Goal: Information Seeking & Learning: Check status

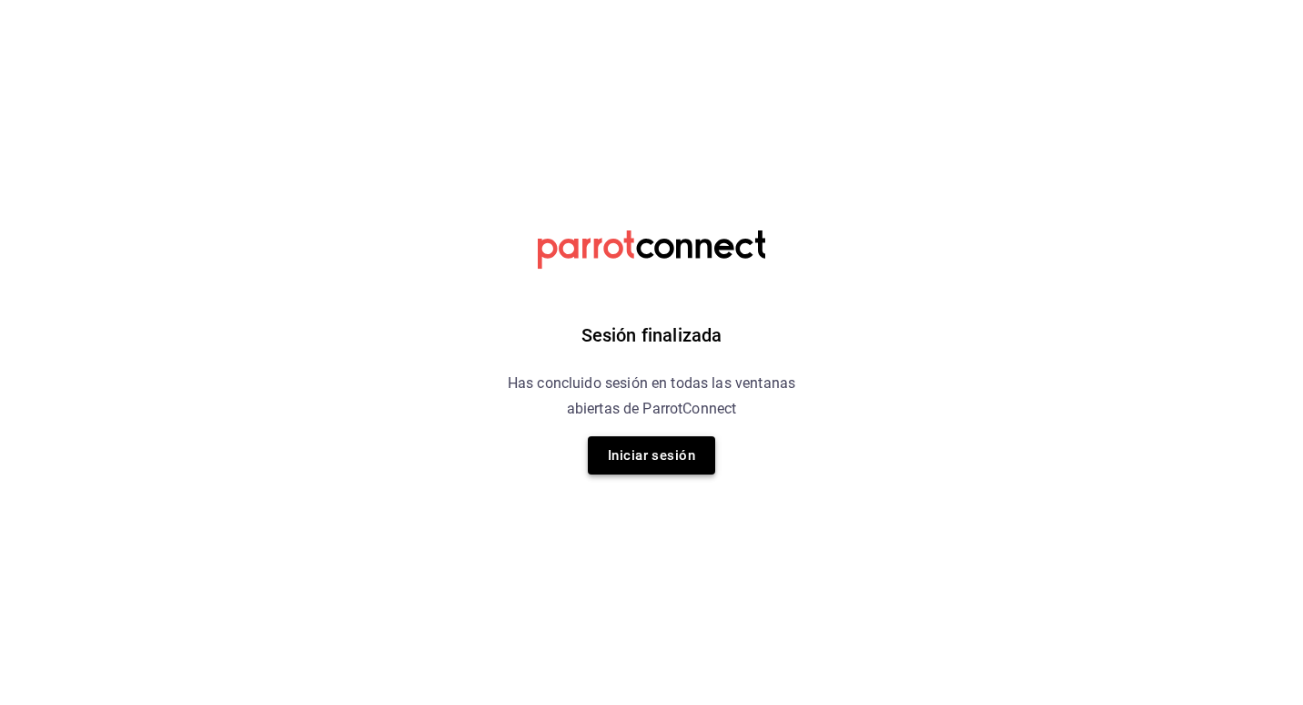
click at [690, 454] on button "Iniciar sesión" at bounding box center [651, 455] width 127 height 38
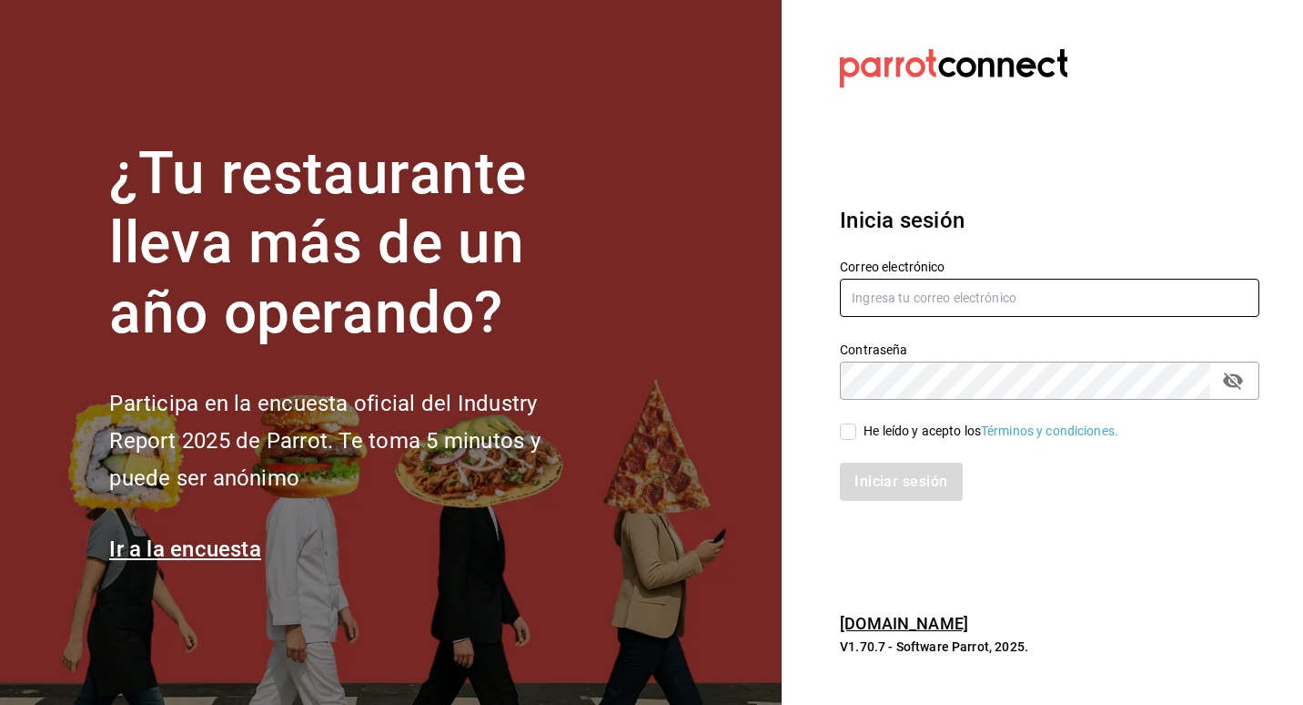
click at [998, 286] on input "text" at bounding box center [1050, 298] width 420 height 38
type input "[EMAIL_ADDRESS][DOMAIN_NAME]"
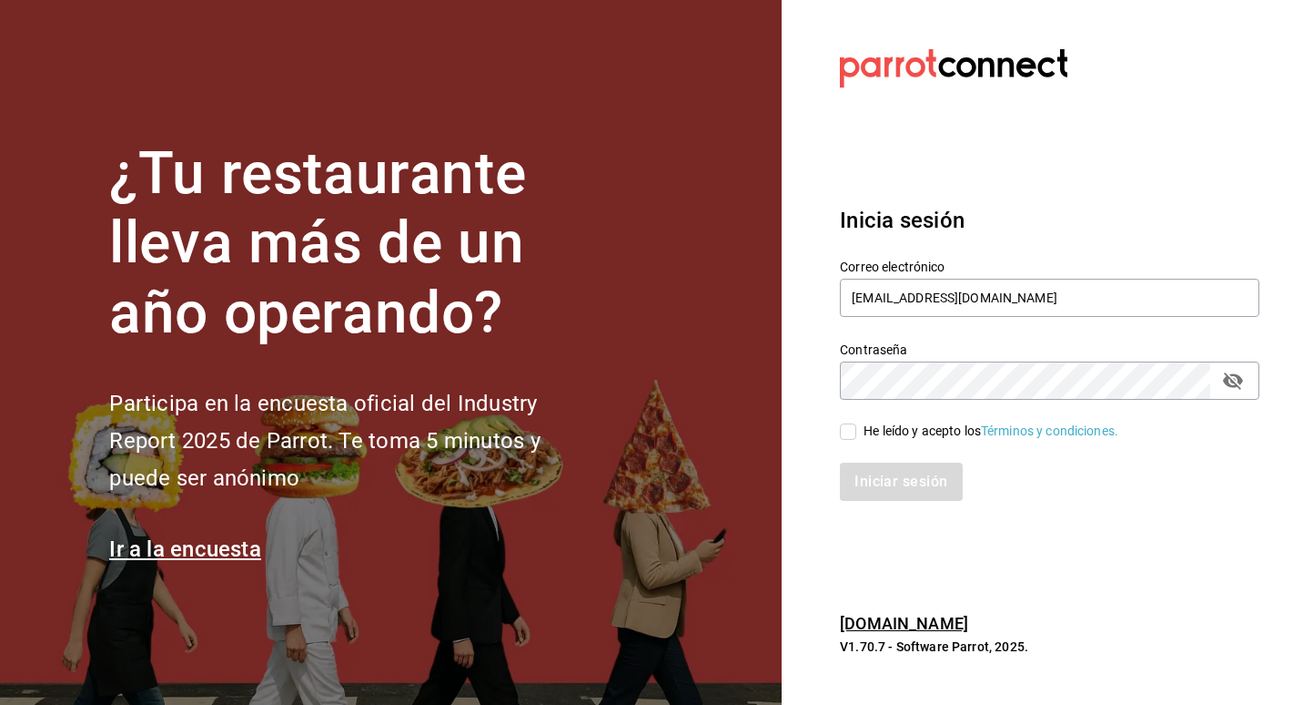
click at [1222, 379] on icon "Campo de contraseña" at bounding box center [1233, 381] width 22 height 22
click at [845, 433] on input "He leído y acepto los Términos y condiciones." at bounding box center [848, 431] width 16 height 16
checkbox input "true"
click at [938, 488] on button "Iniciar sesión" at bounding box center [902, 481] width 124 height 38
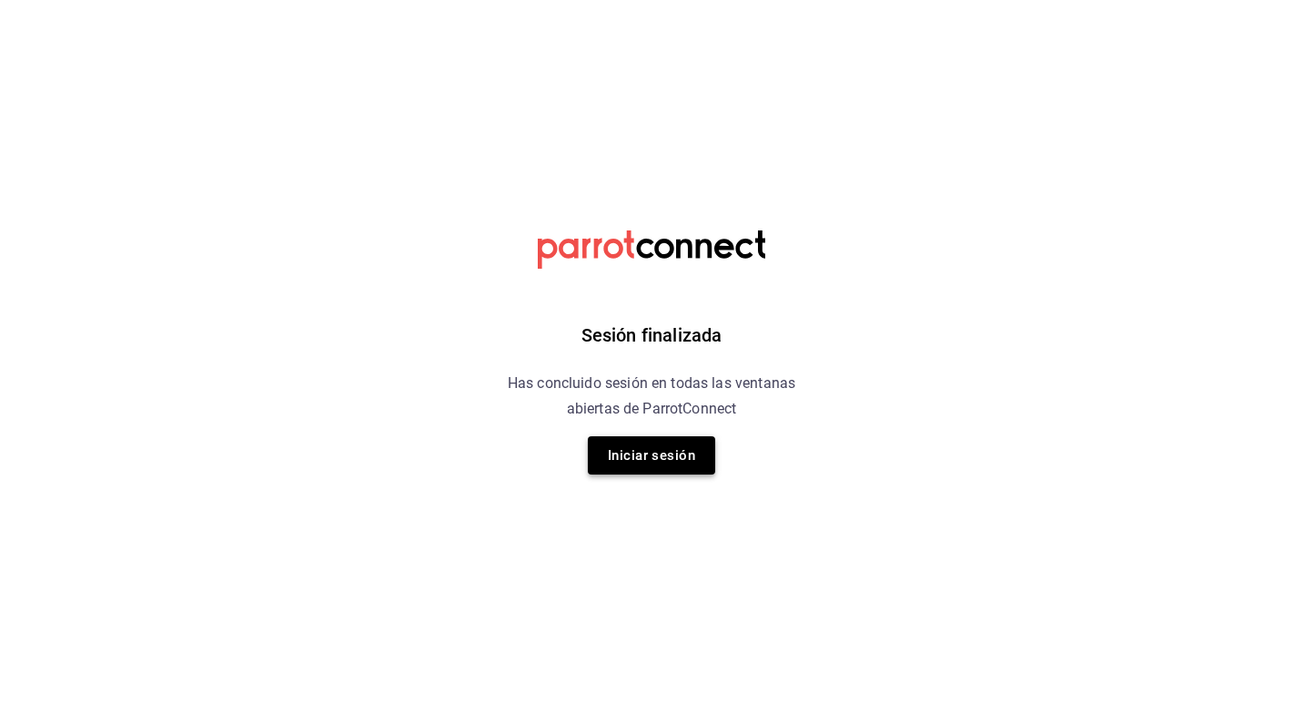
click at [656, 448] on button "Iniciar sesión" at bounding box center [651, 455] width 127 height 38
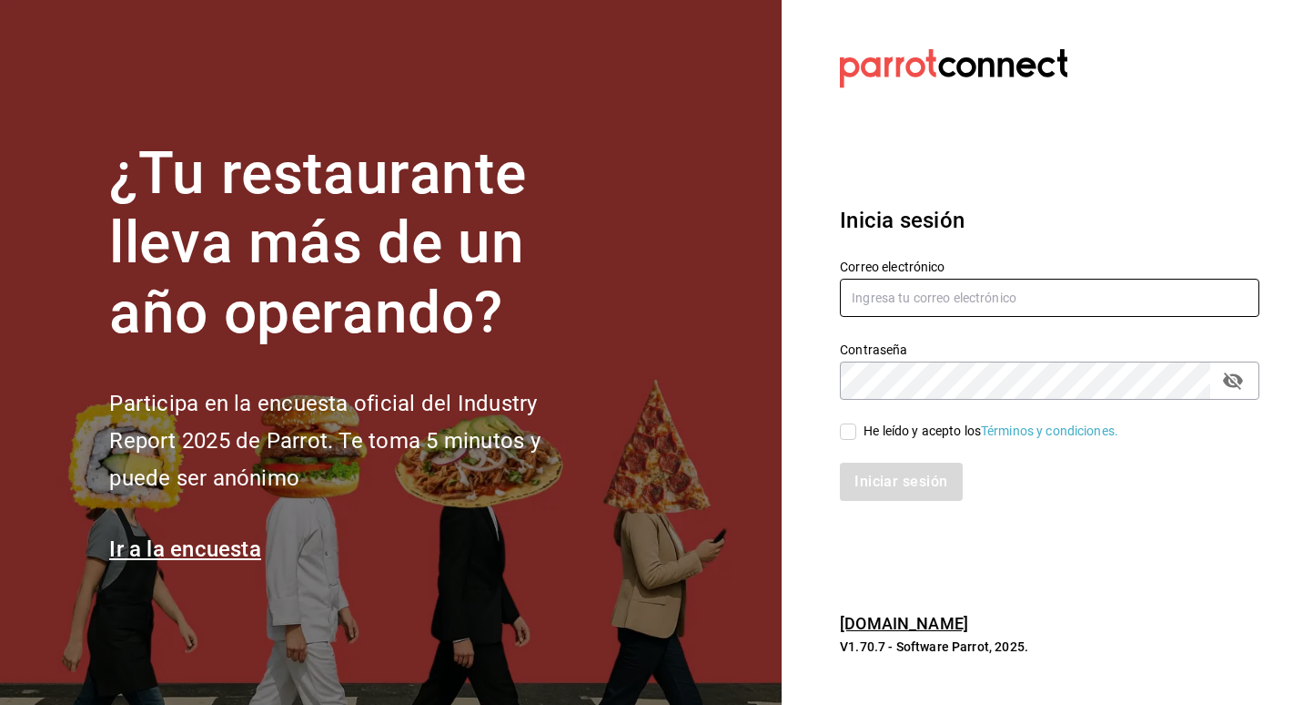
click at [1011, 292] on input "text" at bounding box center [1050, 298] width 420 height 38
type input "[EMAIL_ADDRESS][DOMAIN_NAME]"
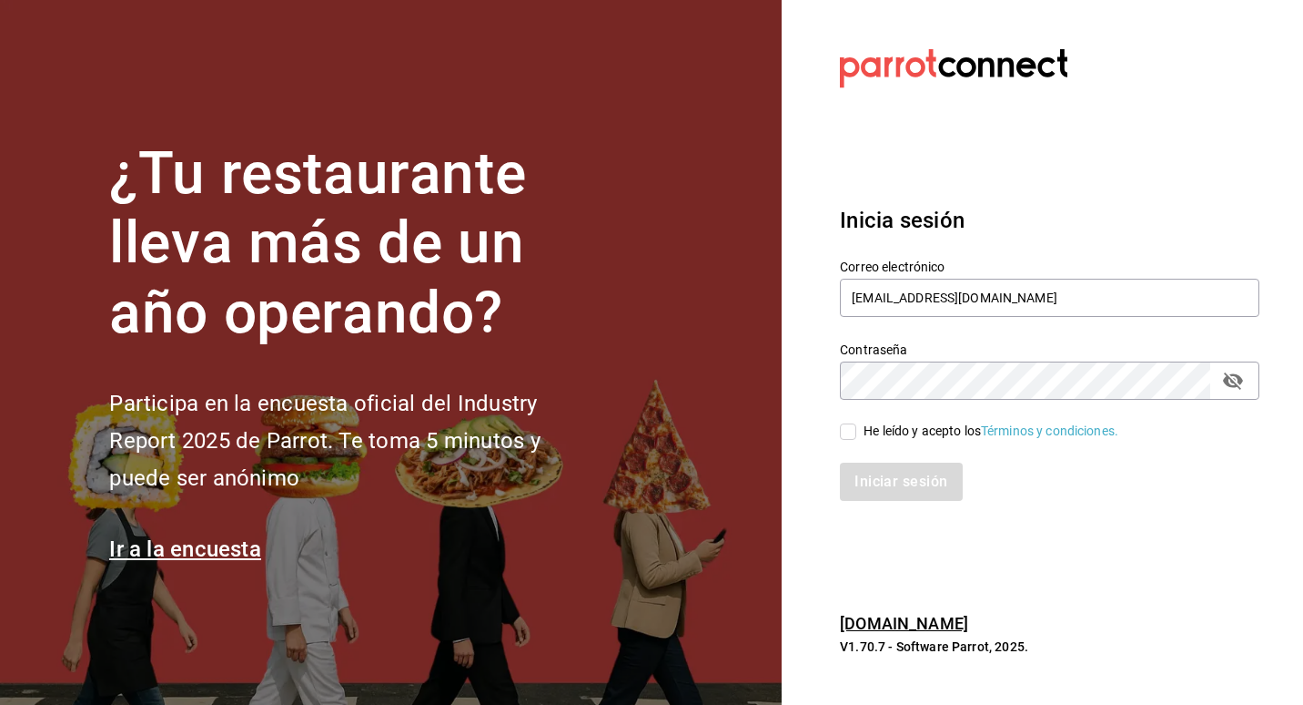
click at [854, 423] on input "He leído y acepto los Términos y condiciones." at bounding box center [848, 431] width 16 height 16
checkbox input "true"
click at [903, 473] on button "Iniciar sesión" at bounding box center [902, 481] width 124 height 38
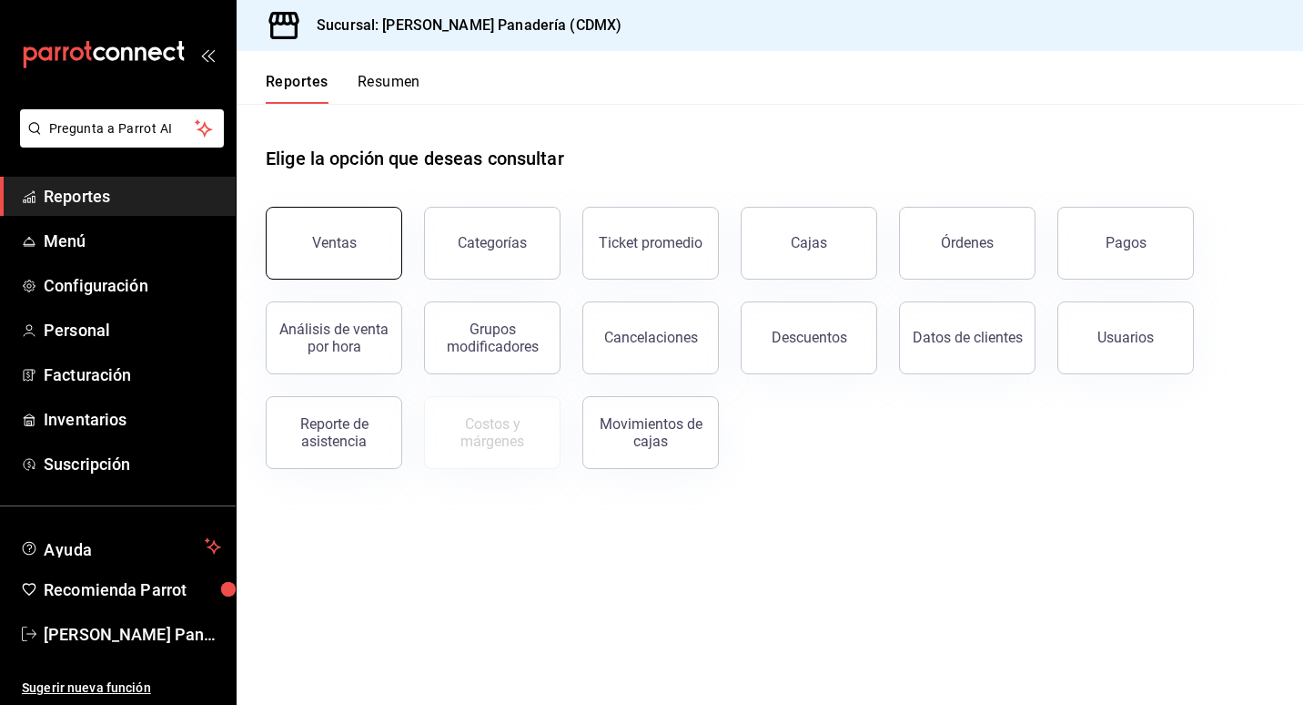
click at [369, 247] on button "Ventas" at bounding box center [334, 243] width 137 height 73
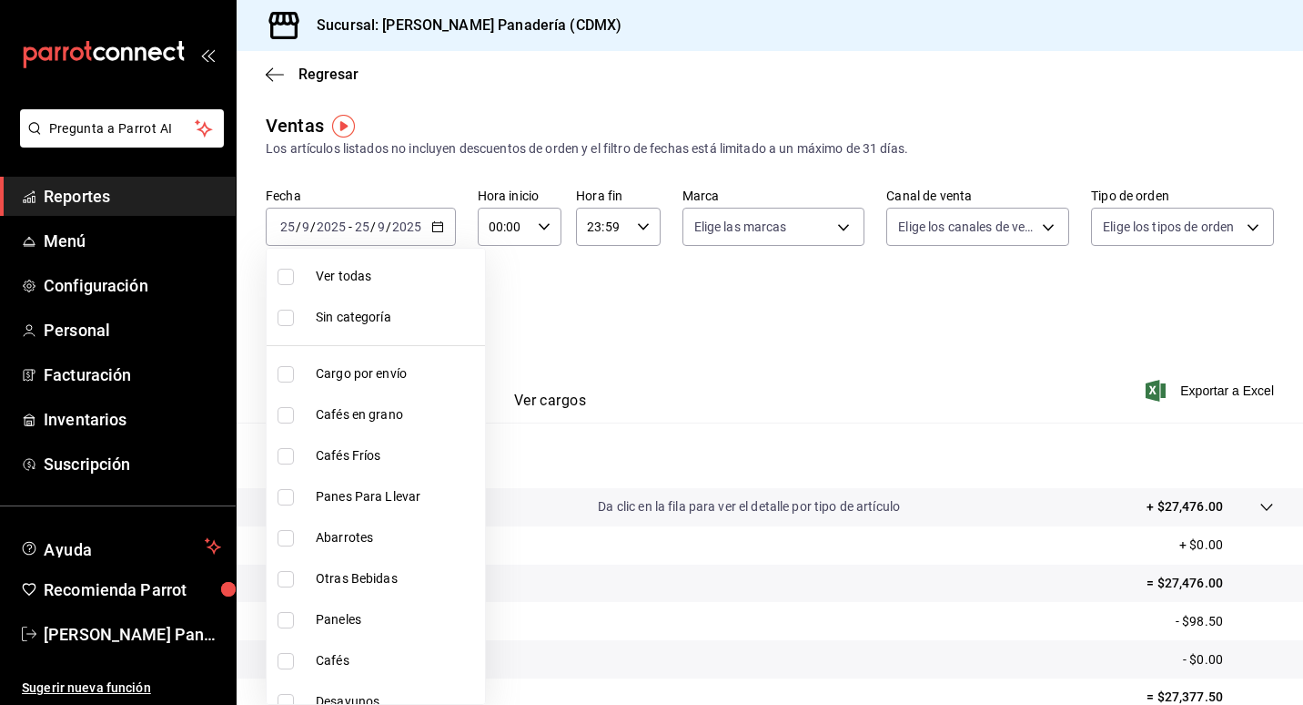
click at [446, 314] on body "Pregunta a Parrot AI Reportes Menú Configuración Personal Facturación Inventari…" at bounding box center [651, 352] width 1303 height 705
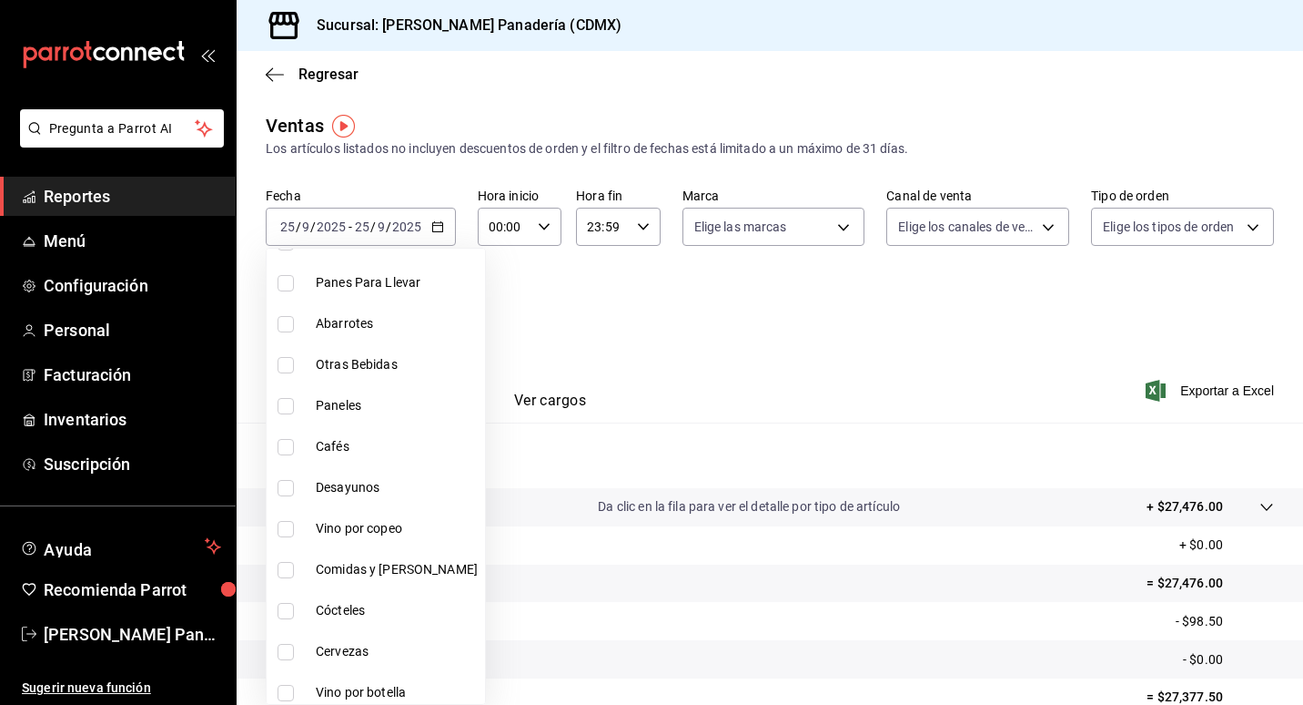
scroll to position [264, 0]
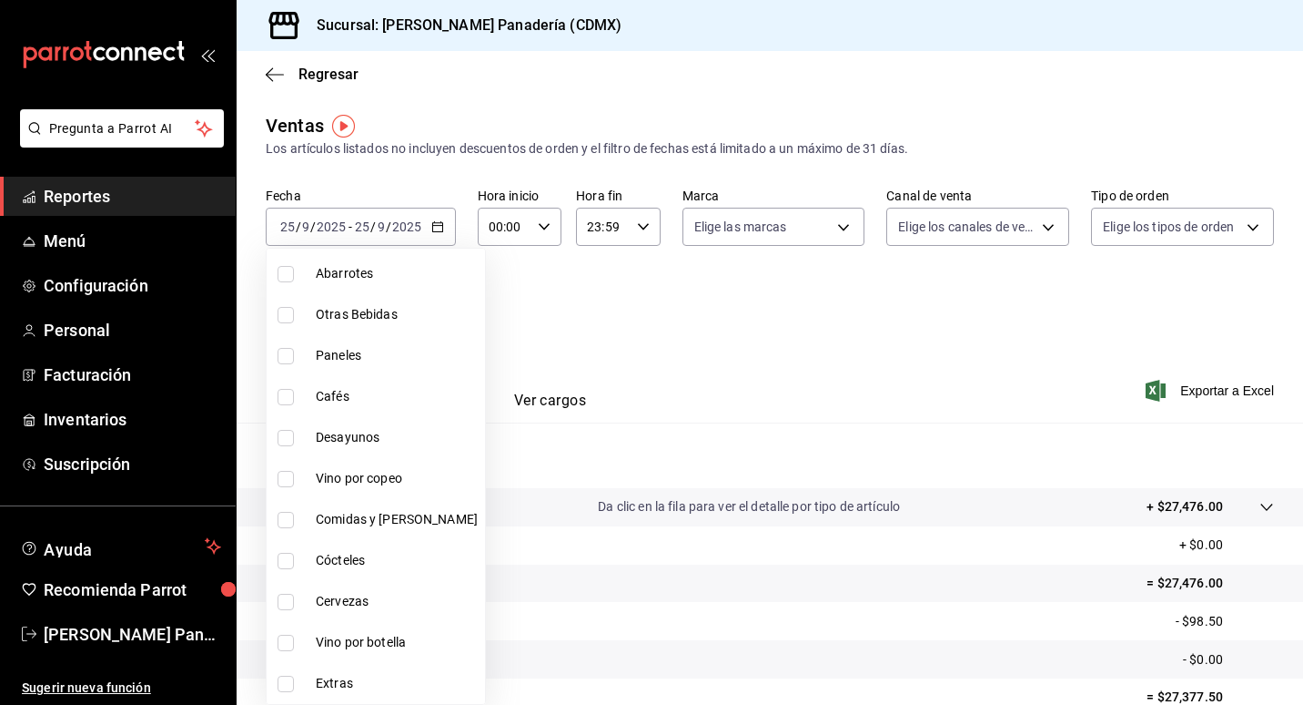
click at [295, 433] on label at bounding box center [290, 438] width 24 height 16
click at [294, 433] on input "checkbox" at bounding box center [286, 438] width 16 height 16
checkbox input "false"
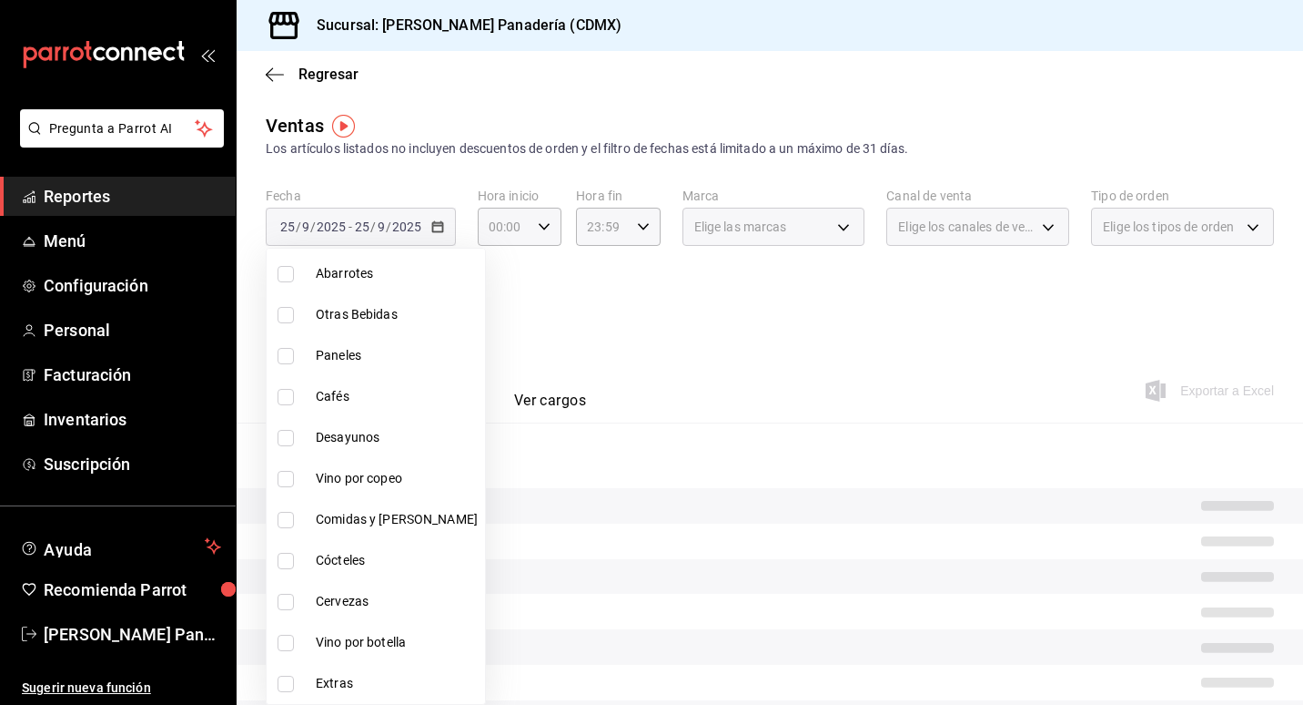
click at [278, 435] on input "checkbox" at bounding box center [286, 438] width 16 height 16
checkbox input "true"
type input "ce8d030a-cc3d-4443-b2cb-82675d69821b"
click at [289, 514] on input "checkbox" at bounding box center [286, 520] width 16 height 16
checkbox input "true"
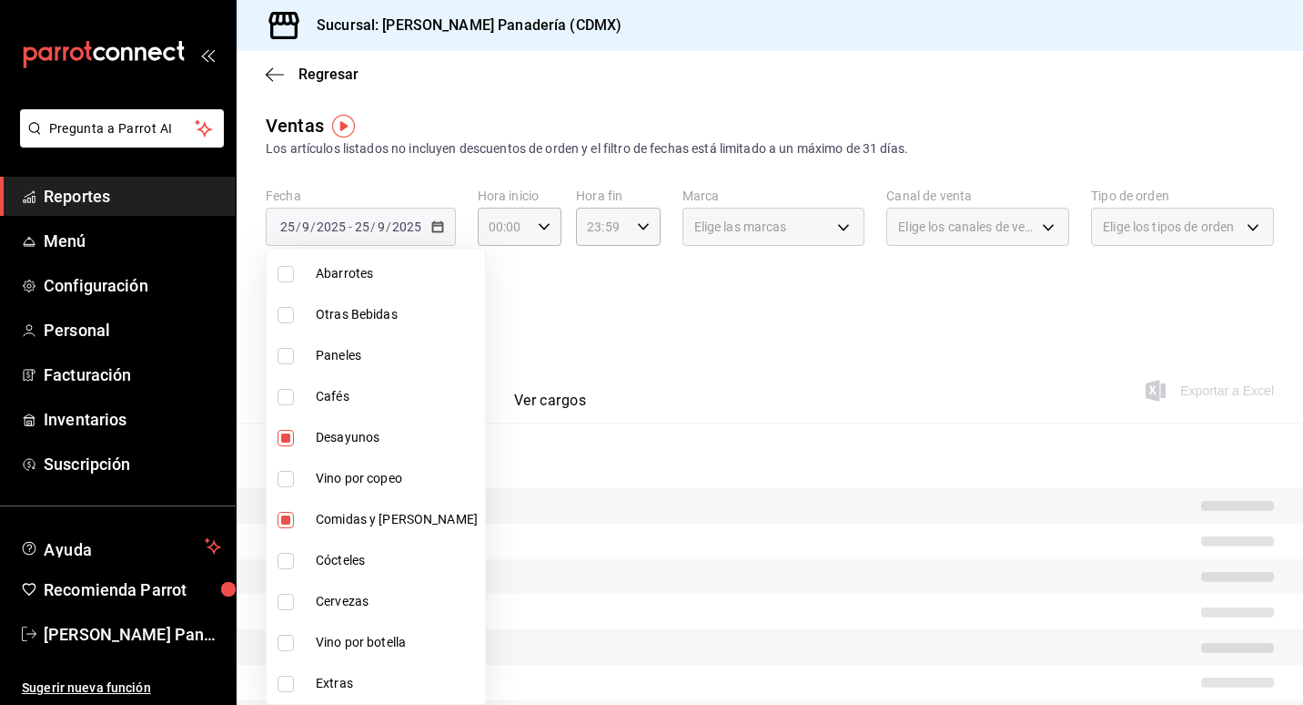
type input "ce8d030a-cc3d-4443-b2cb-82675d69821b,d3ef6fe0-a204-4bf0-b76c-5030506ab7ed"
click at [719, 339] on div at bounding box center [651, 352] width 1303 height 705
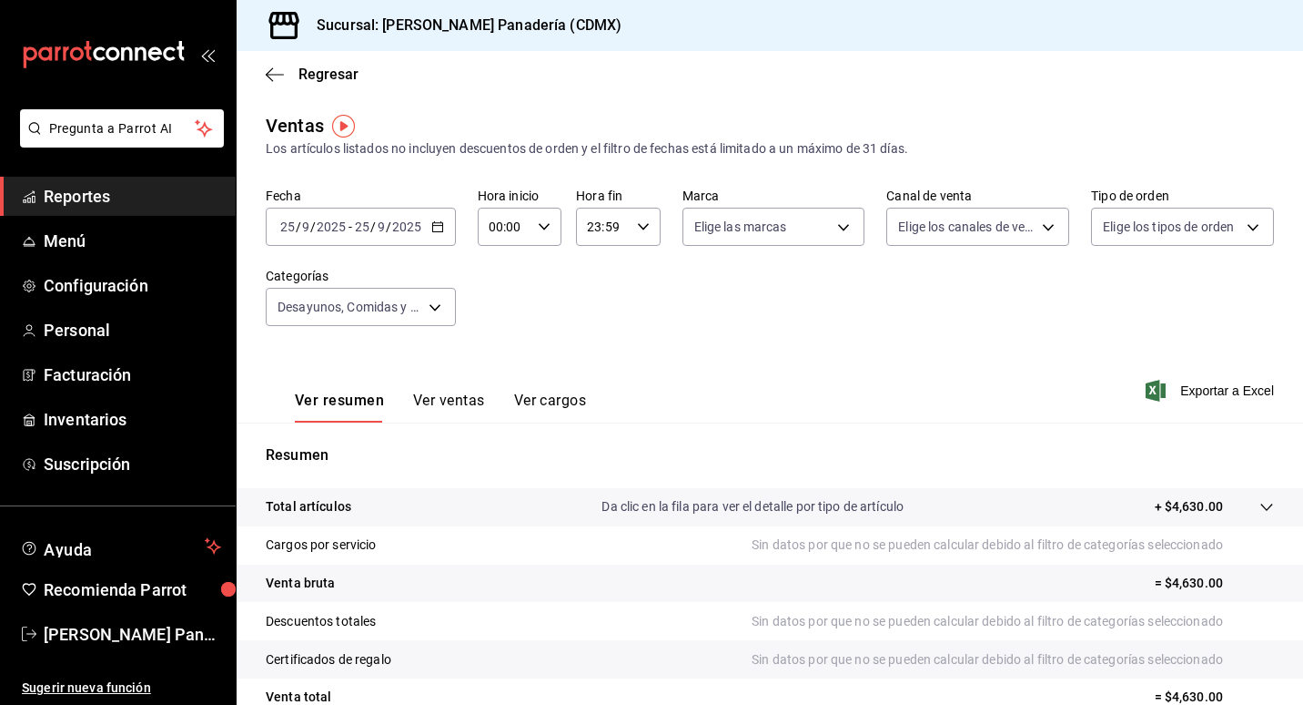
click at [767, 349] on div "Ver resumen Ver ventas Ver cargos Exportar a Excel" at bounding box center [770, 385] width 1067 height 75
click at [465, 400] on button "Ver ventas" at bounding box center [449, 406] width 72 height 31
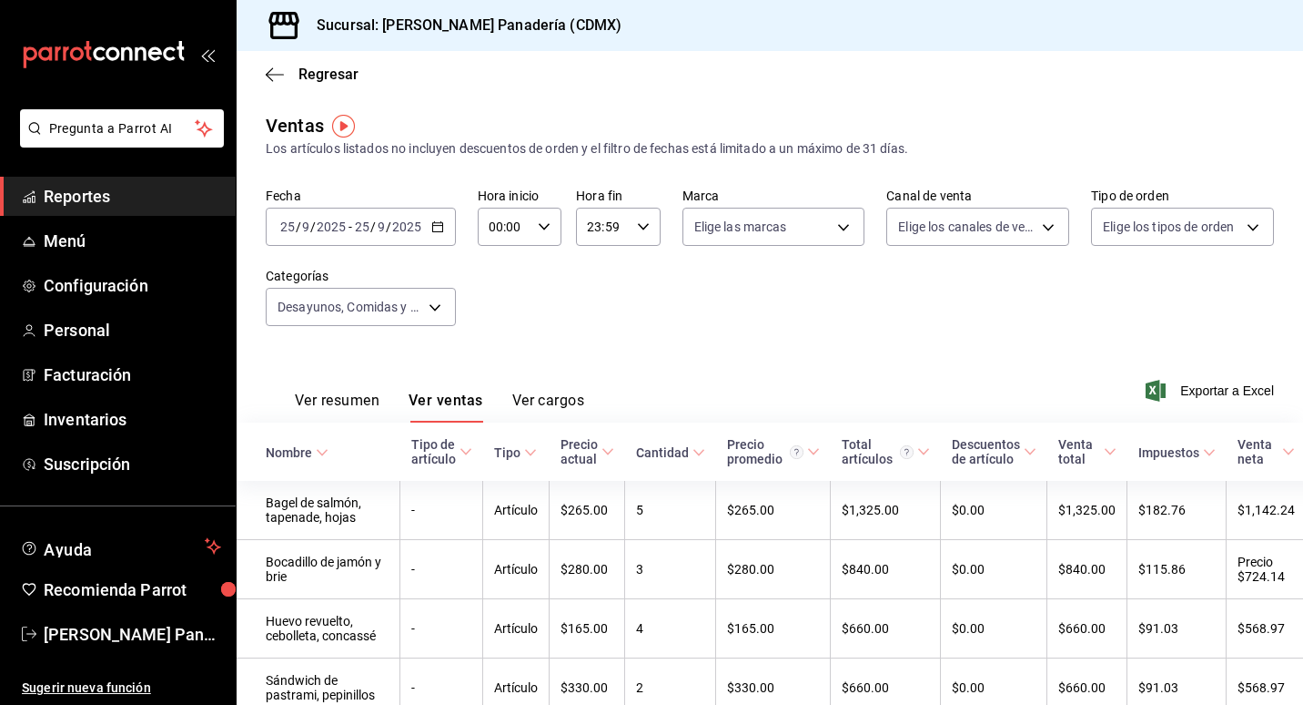
click at [693, 455] on icon at bounding box center [699, 452] width 13 height 13
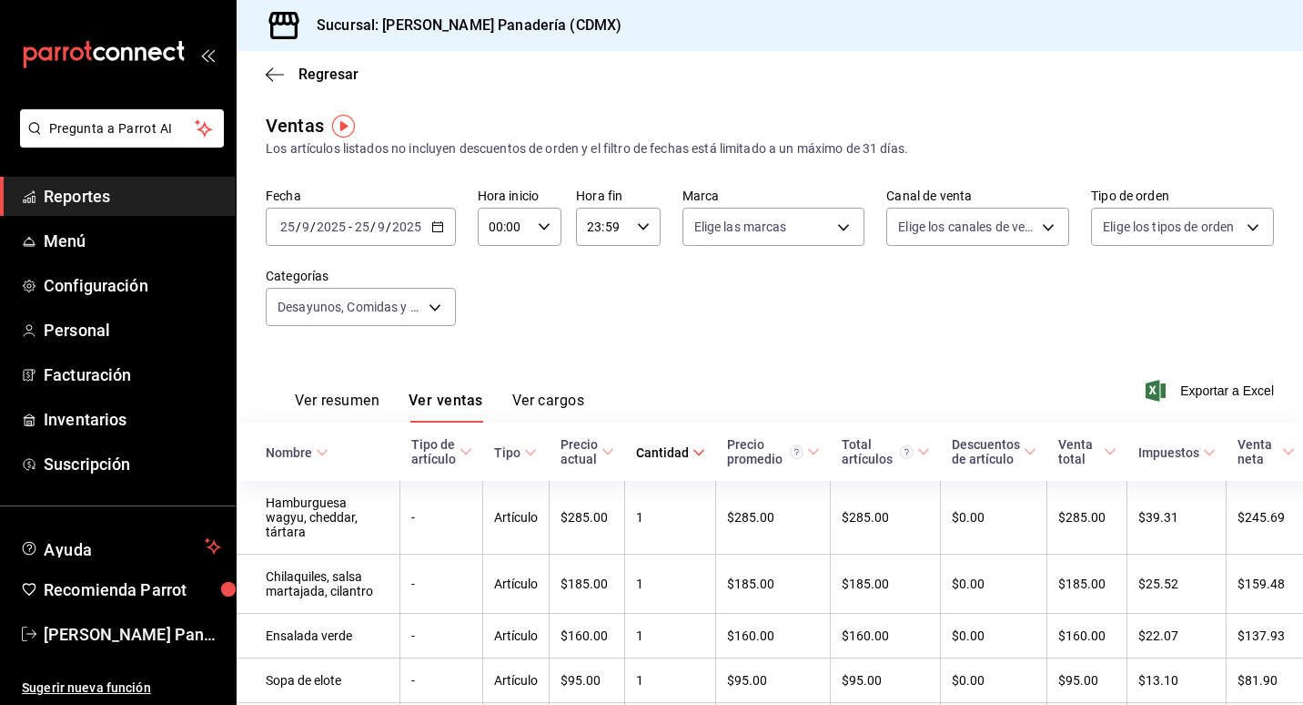
click at [693, 448] on icon at bounding box center [699, 452] width 13 height 13
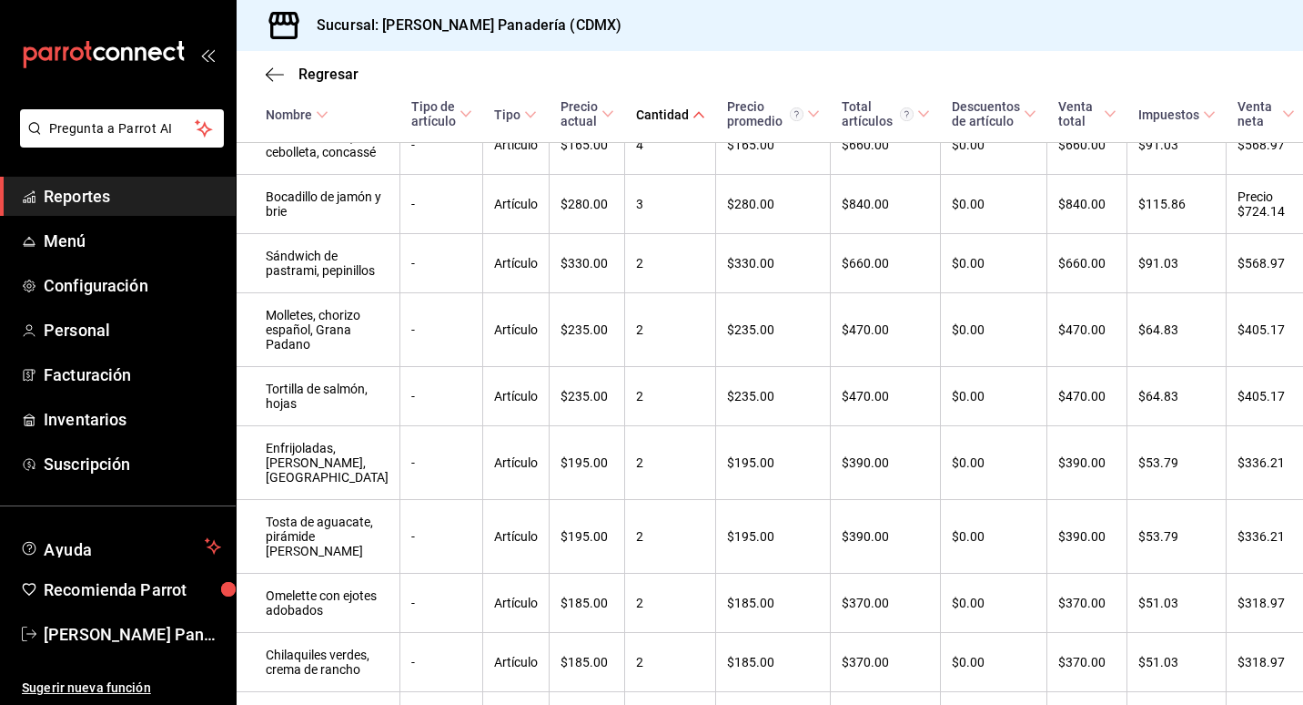
scroll to position [462, 0]
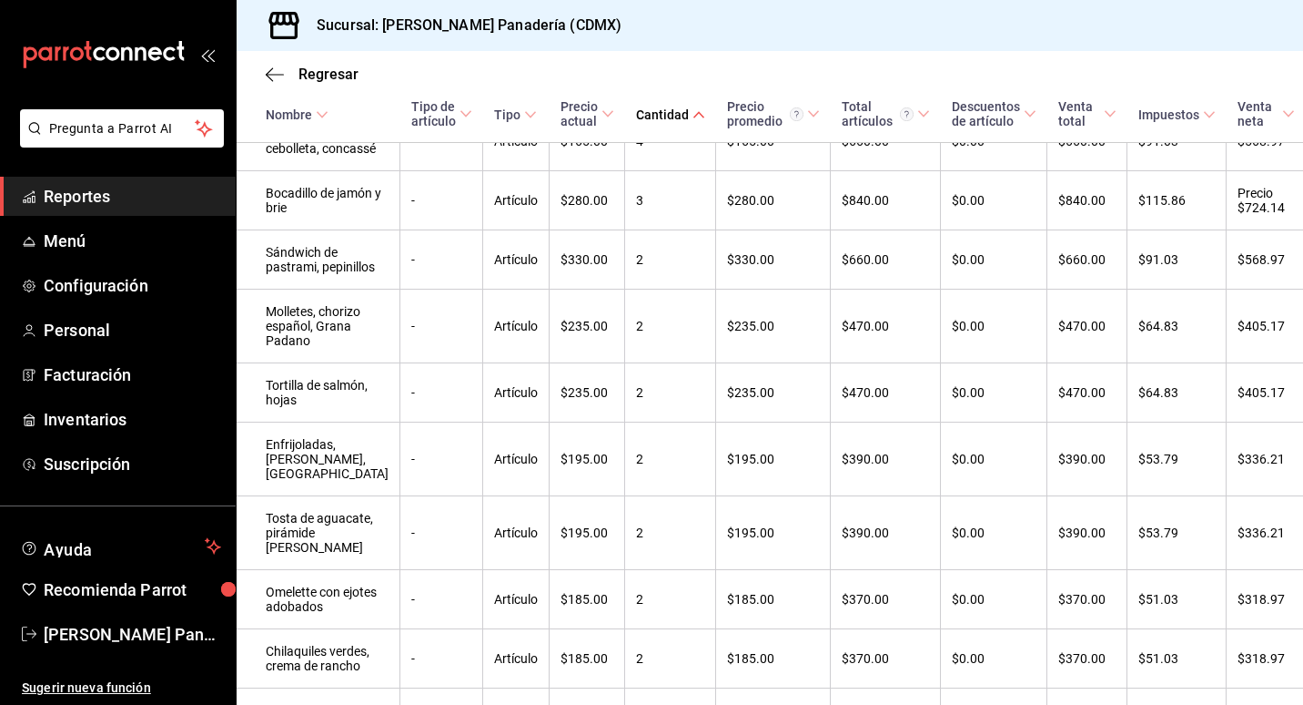
drag, startPoint x: 1287, startPoint y: 306, endPoint x: 1290, endPoint y: 371, distance: 65.6
click at [1290, 371] on div "Regresar Ventas Los artículos listados no incluyen descuentos de orden y el fil…" at bounding box center [770, 378] width 1067 height 654
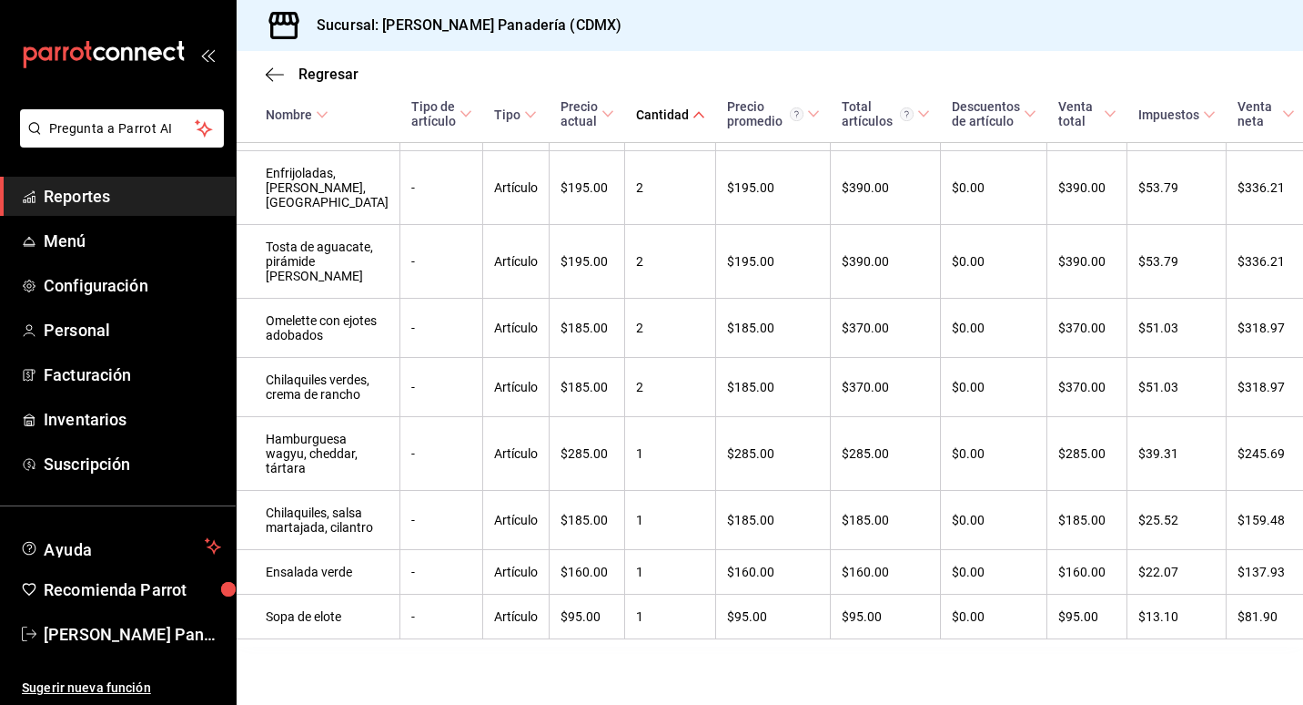
scroll to position [948, 0]
